Goal: Task Accomplishment & Management: Use online tool/utility

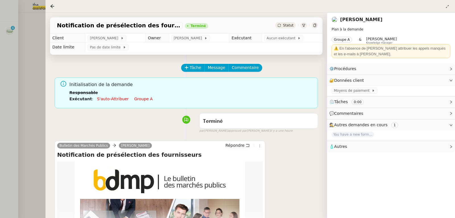
click at [25, 36] on div at bounding box center [227, 109] width 455 height 218
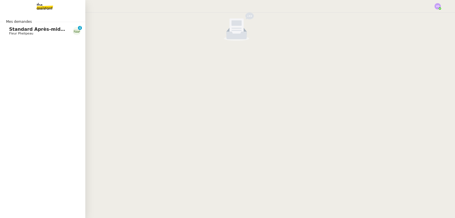
click at [14, 32] on span "Fleur Phelipeau" at bounding box center [21, 34] width 24 height 4
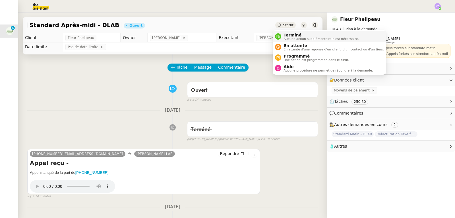
click at [291, 39] on span "Aucune action supplémentaire n'est nécessaire." at bounding box center [321, 38] width 75 height 3
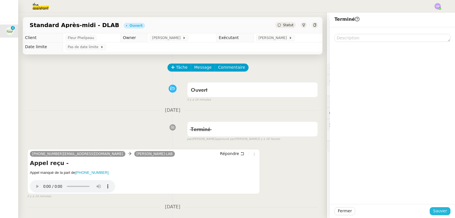
click at [443, 212] on span "Sauver" at bounding box center [441, 211] width 14 height 7
